Goal: Navigation & Orientation: Find specific page/section

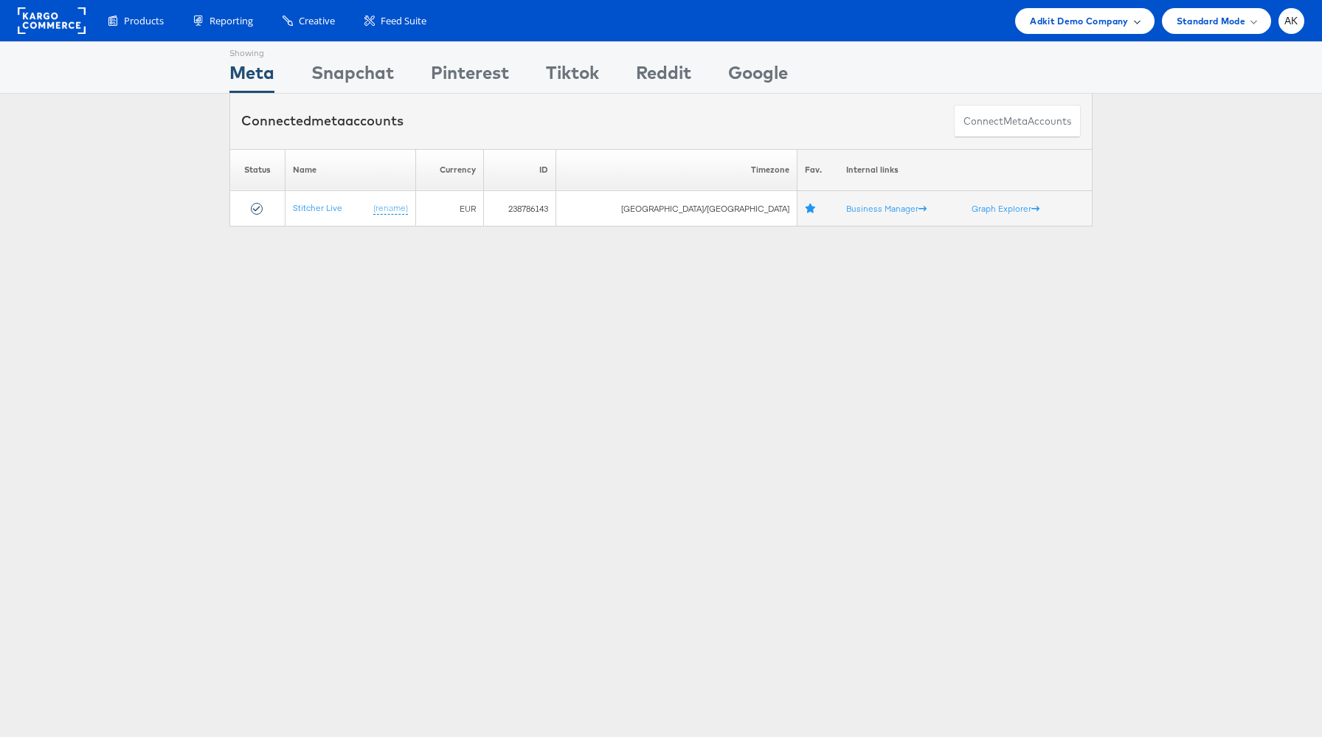
click at [1025, 18] on div "Adkit Demo Company" at bounding box center [1084, 21] width 139 height 26
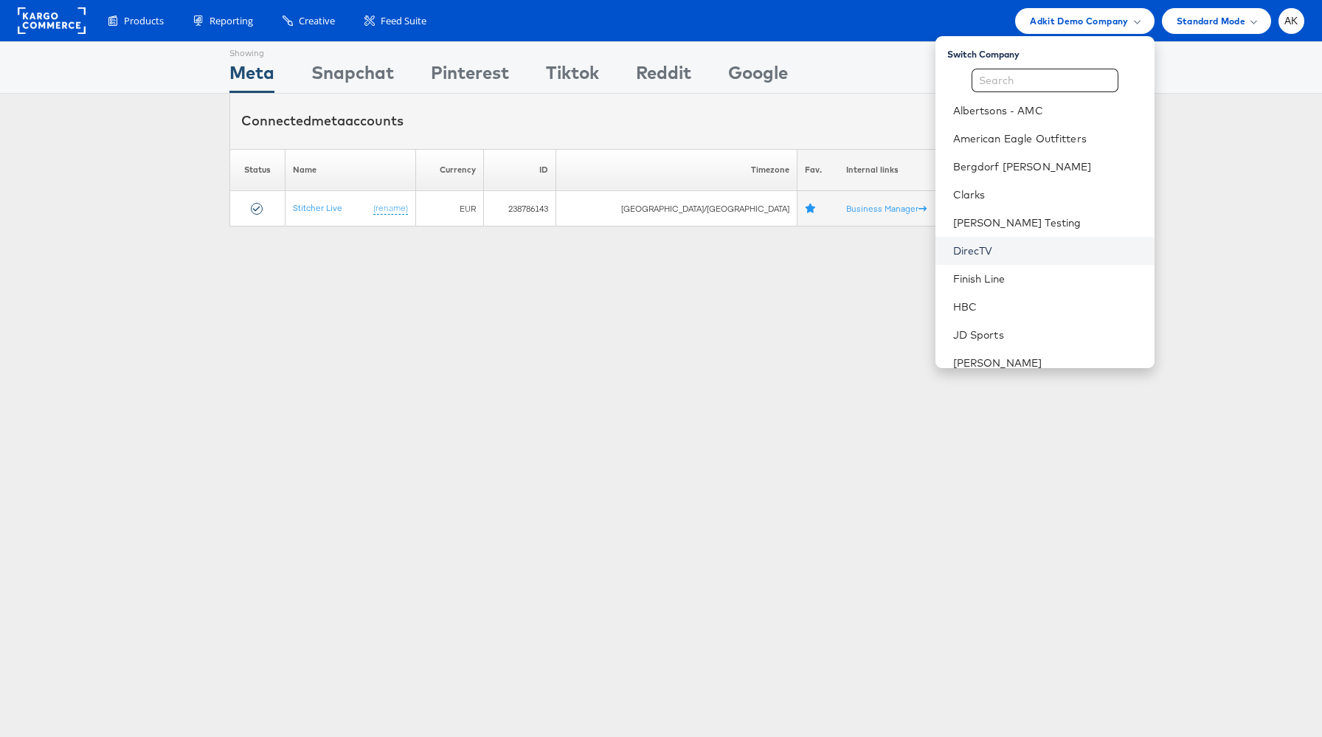
click at [1045, 246] on link "DirecTV" at bounding box center [1048, 250] width 190 height 15
